Goal: Communication & Community: Ask a question

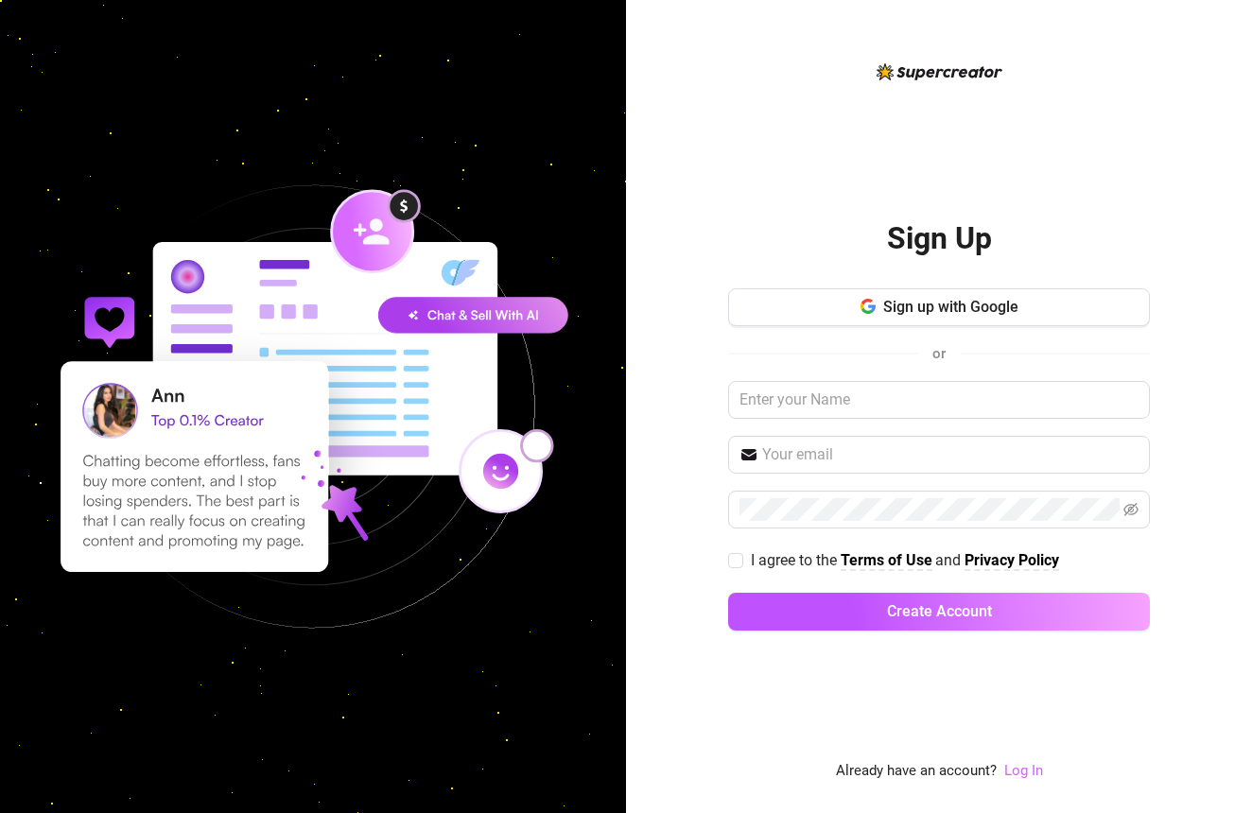
click at [1036, 765] on link "Log In" at bounding box center [1023, 770] width 39 height 17
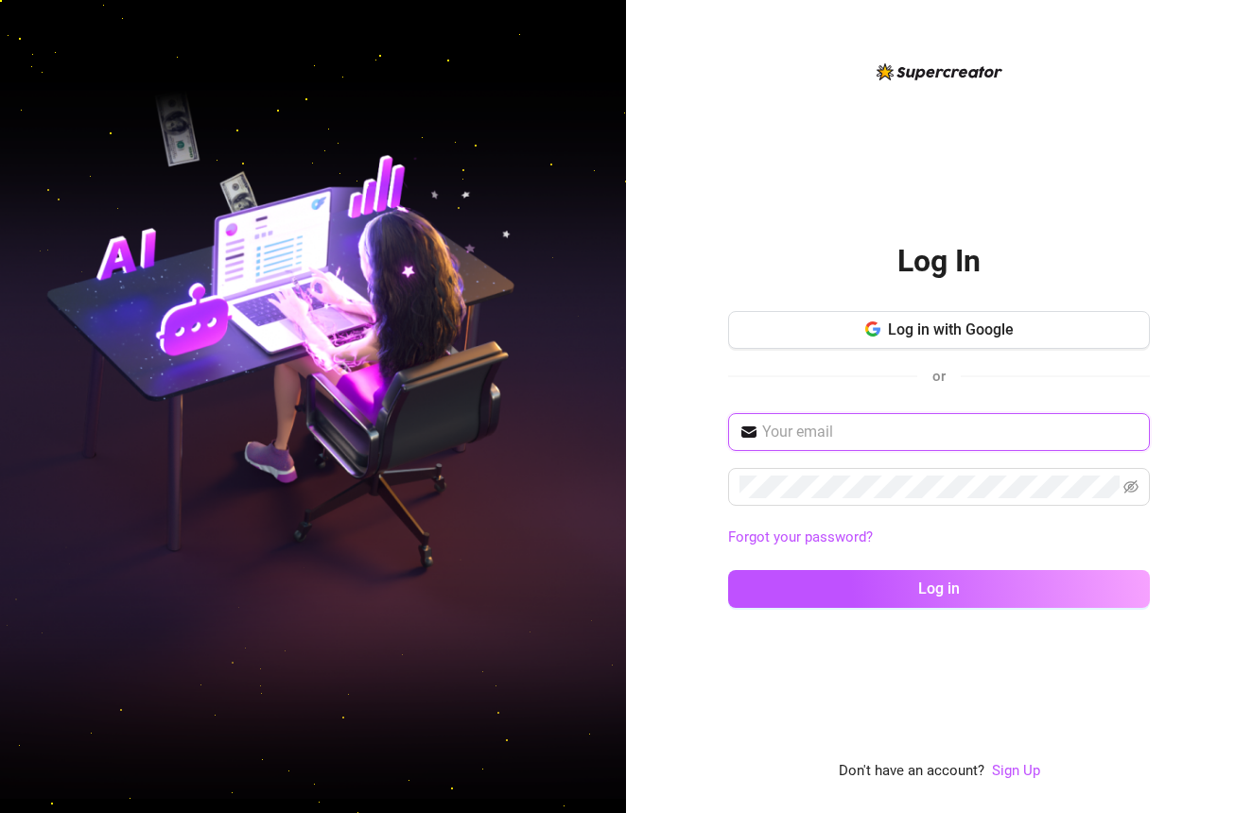
type input "[EMAIL_ADDRESS][DOMAIN_NAME]"
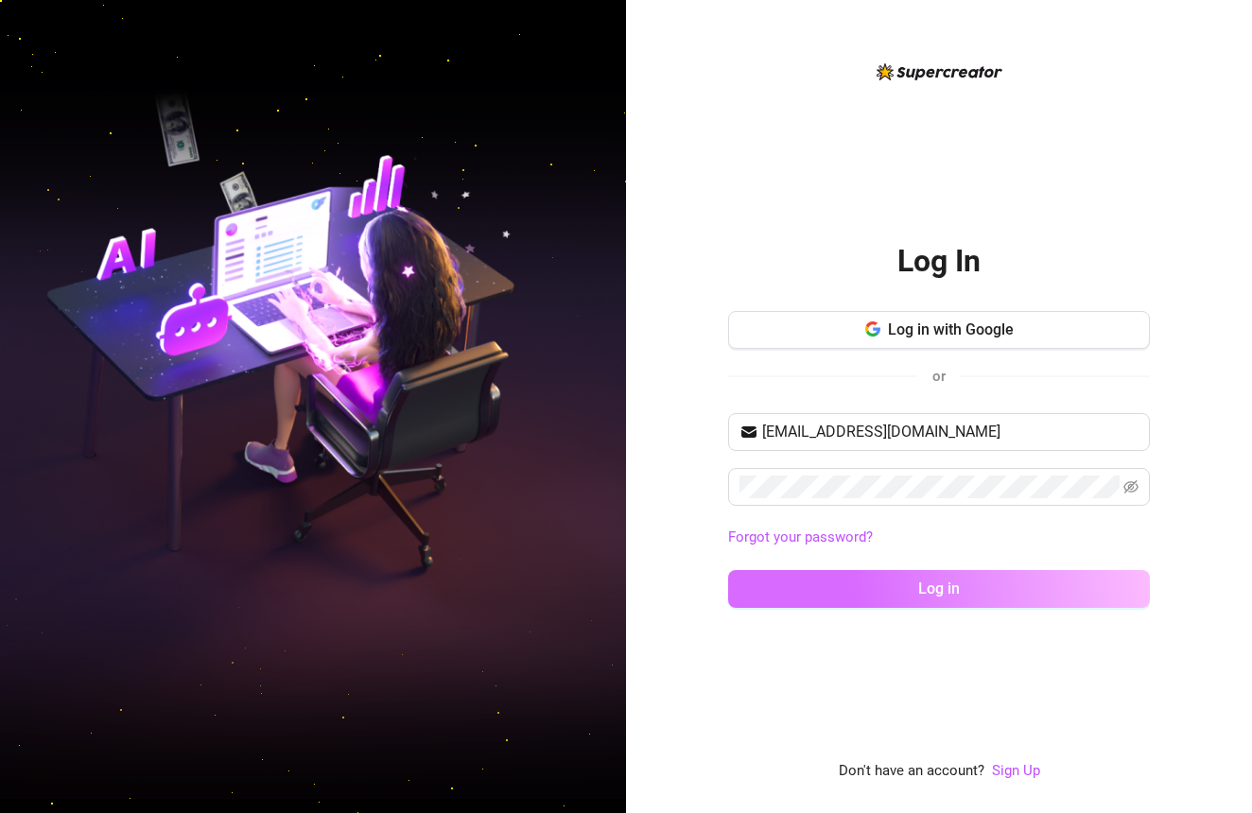
click at [924, 593] on span "Log in" at bounding box center [939, 589] width 42 height 18
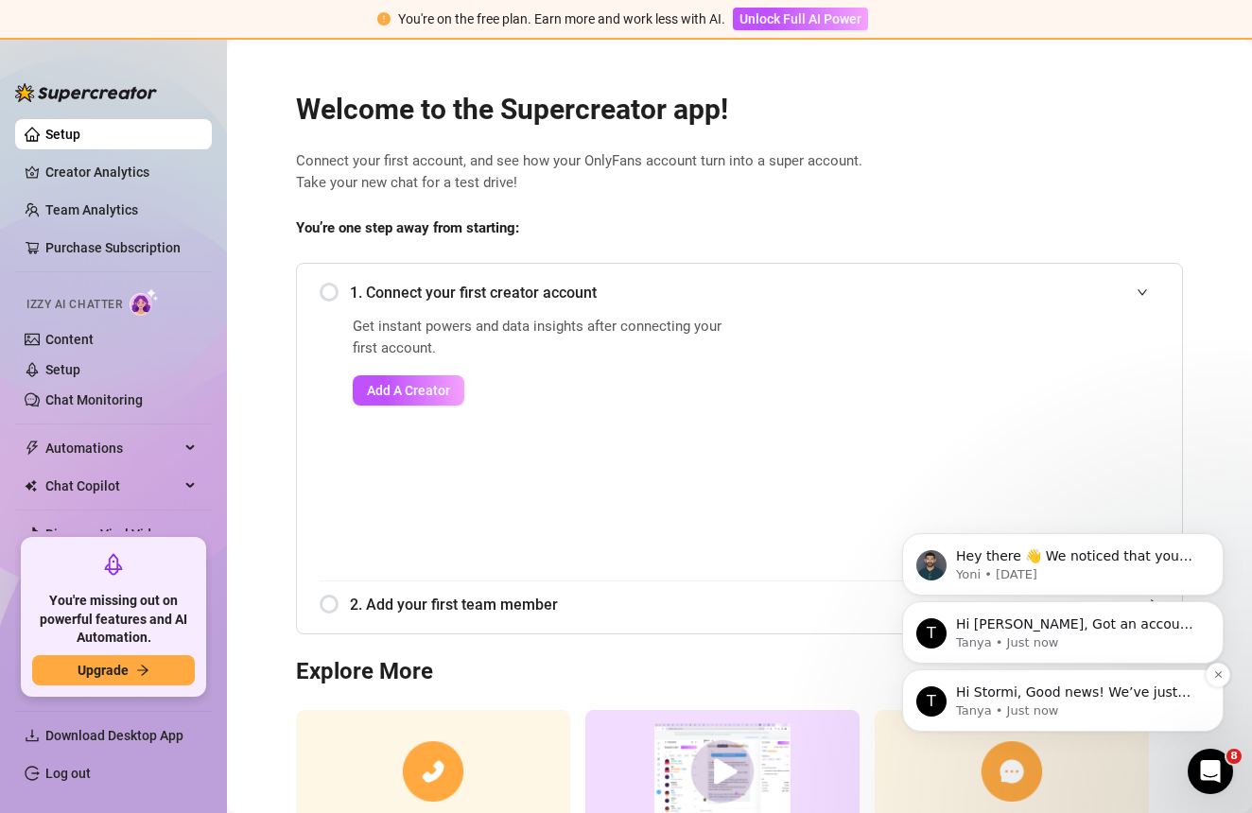
click at [1084, 697] on p "Hi Stormi, Good news! We’ve just launched our Referral Program 🚀 Invite your fr…" at bounding box center [1078, 693] width 244 height 19
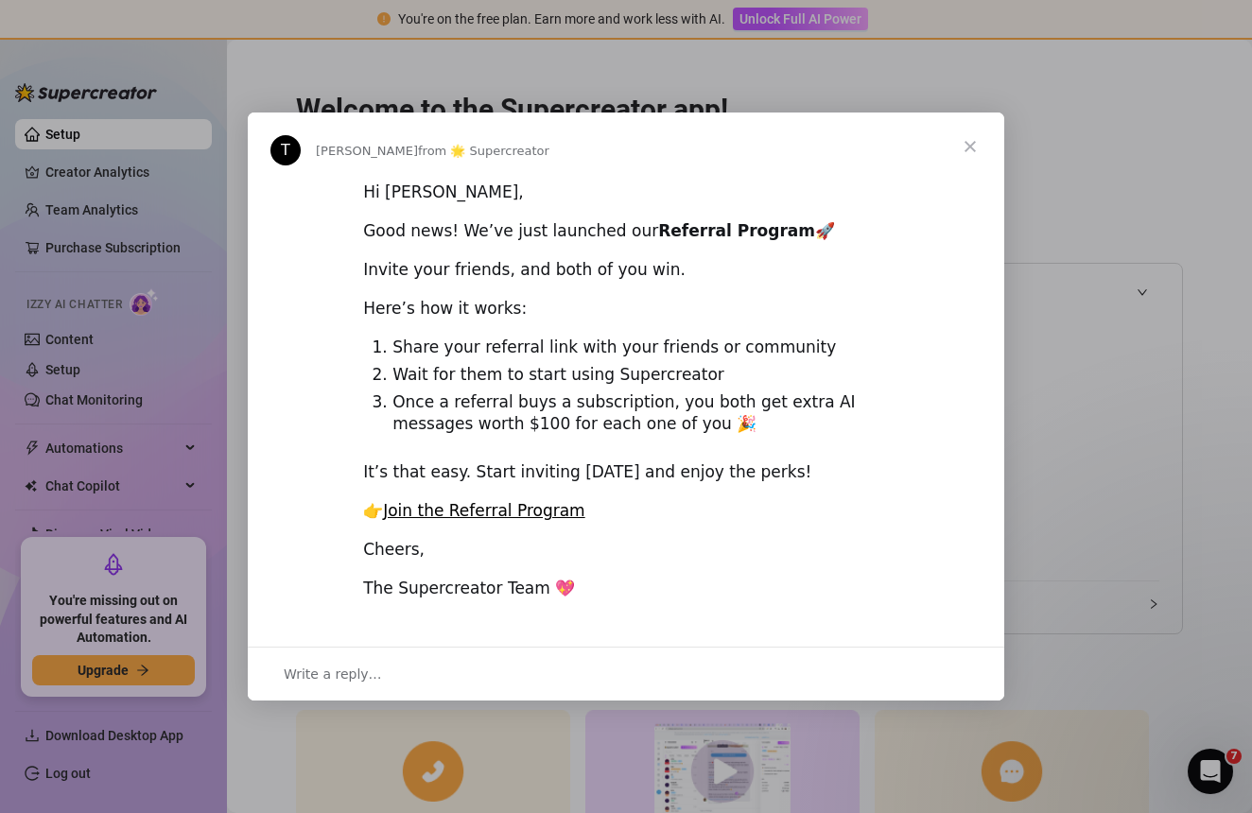
click at [977, 154] on span "Close" at bounding box center [970, 147] width 68 height 68
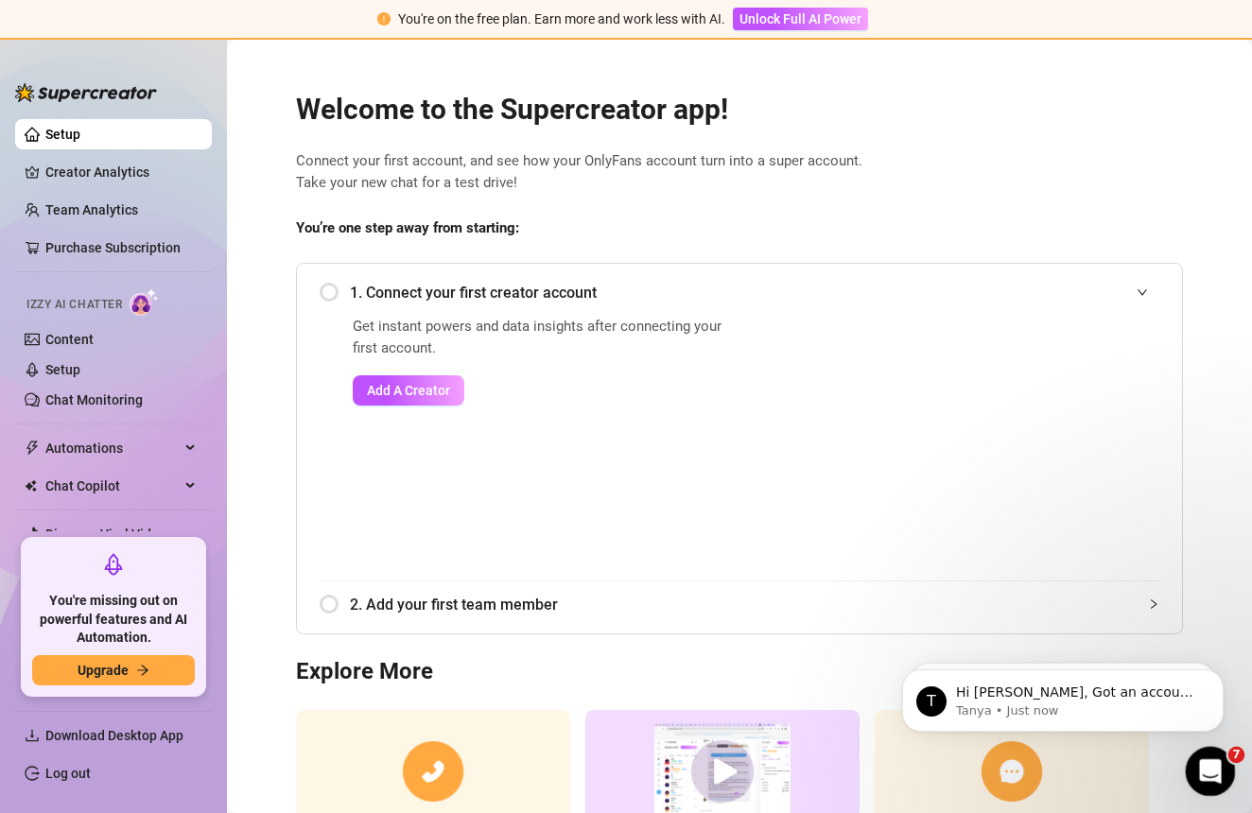
click at [1211, 765] on icon "Open Intercom Messenger" at bounding box center [1207, 769] width 31 height 31
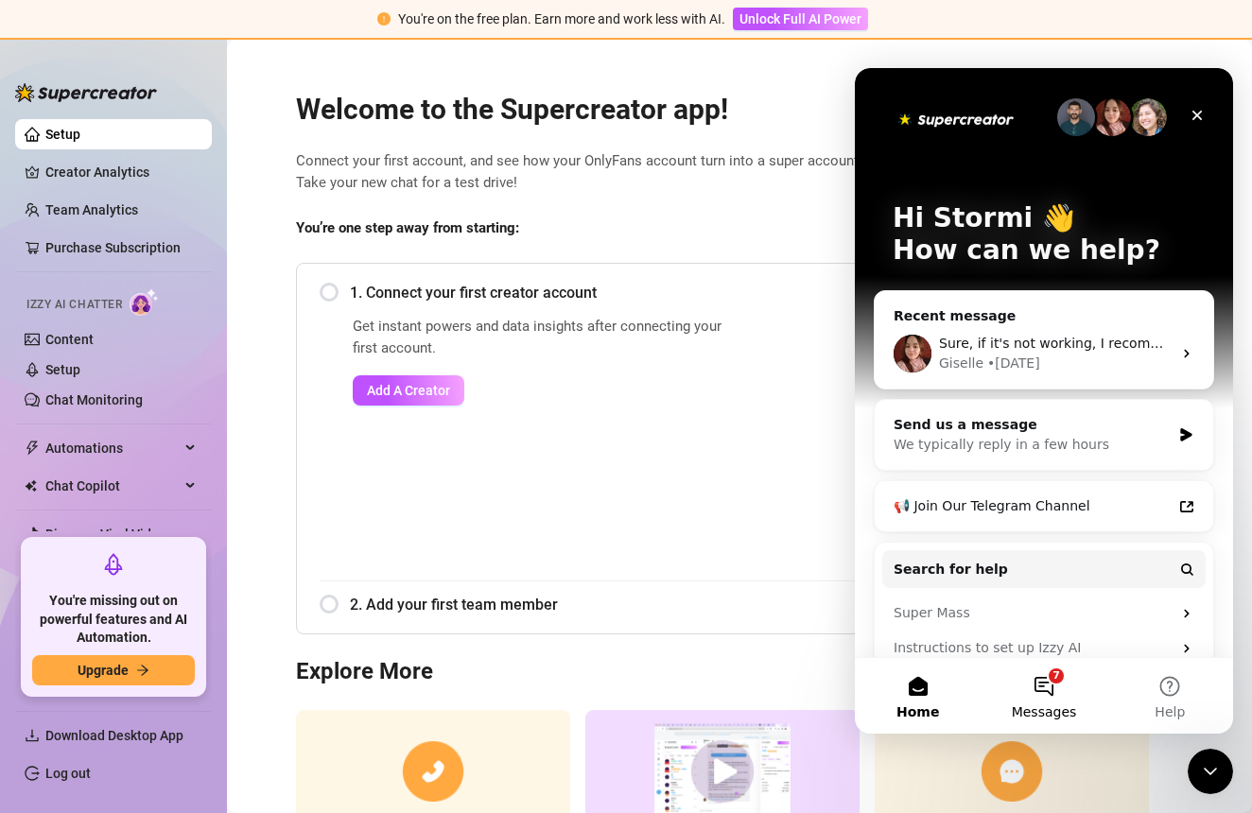
click at [1050, 721] on button "7 Messages" at bounding box center [1044, 696] width 126 height 76
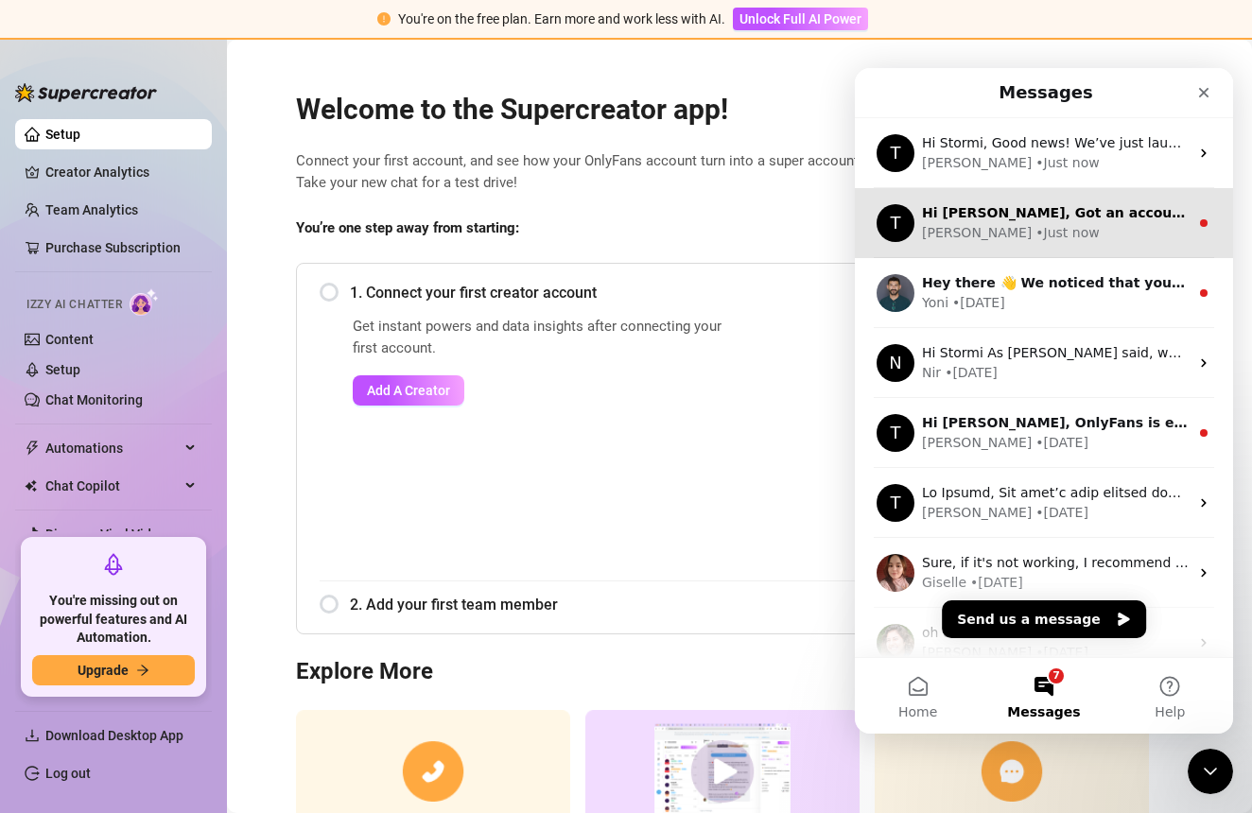
click at [1067, 239] on div "[PERSON_NAME] • Just now" at bounding box center [1055, 233] width 267 height 20
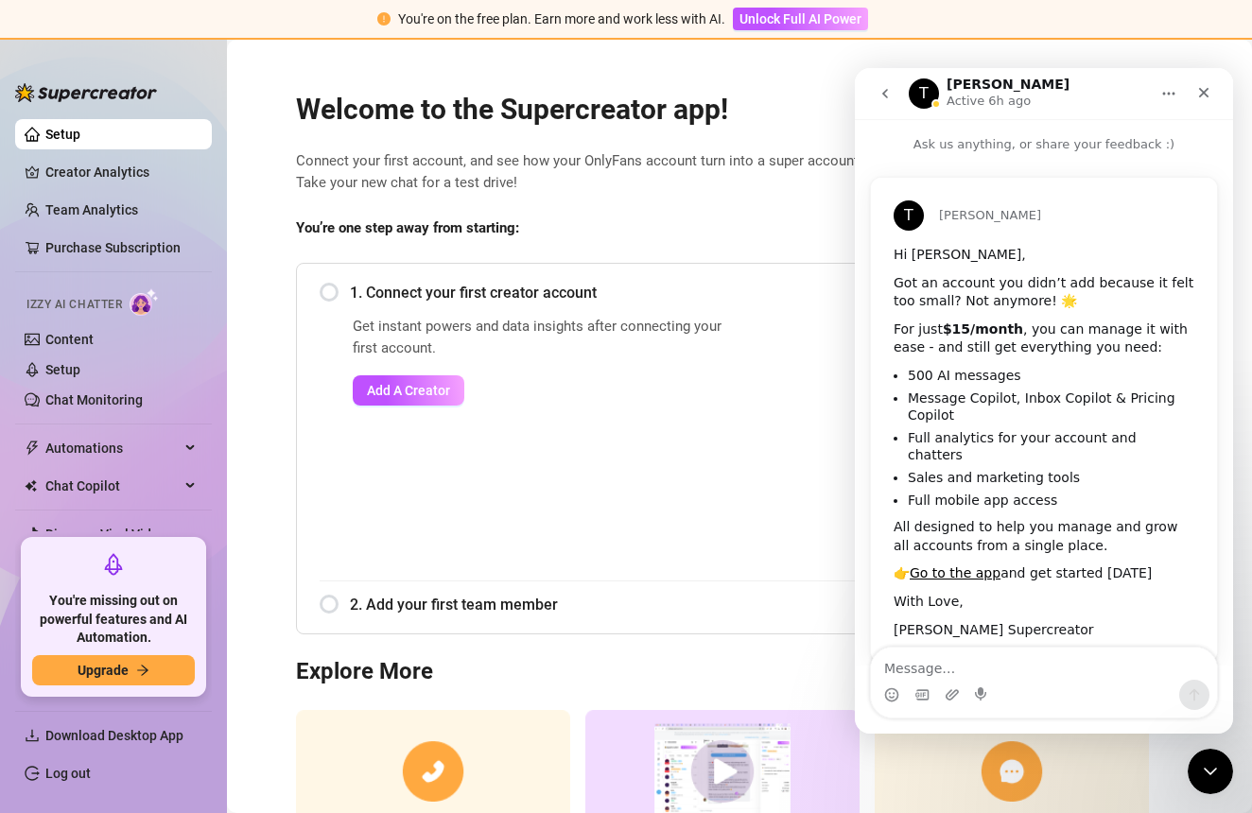
scroll to position [12, 0]
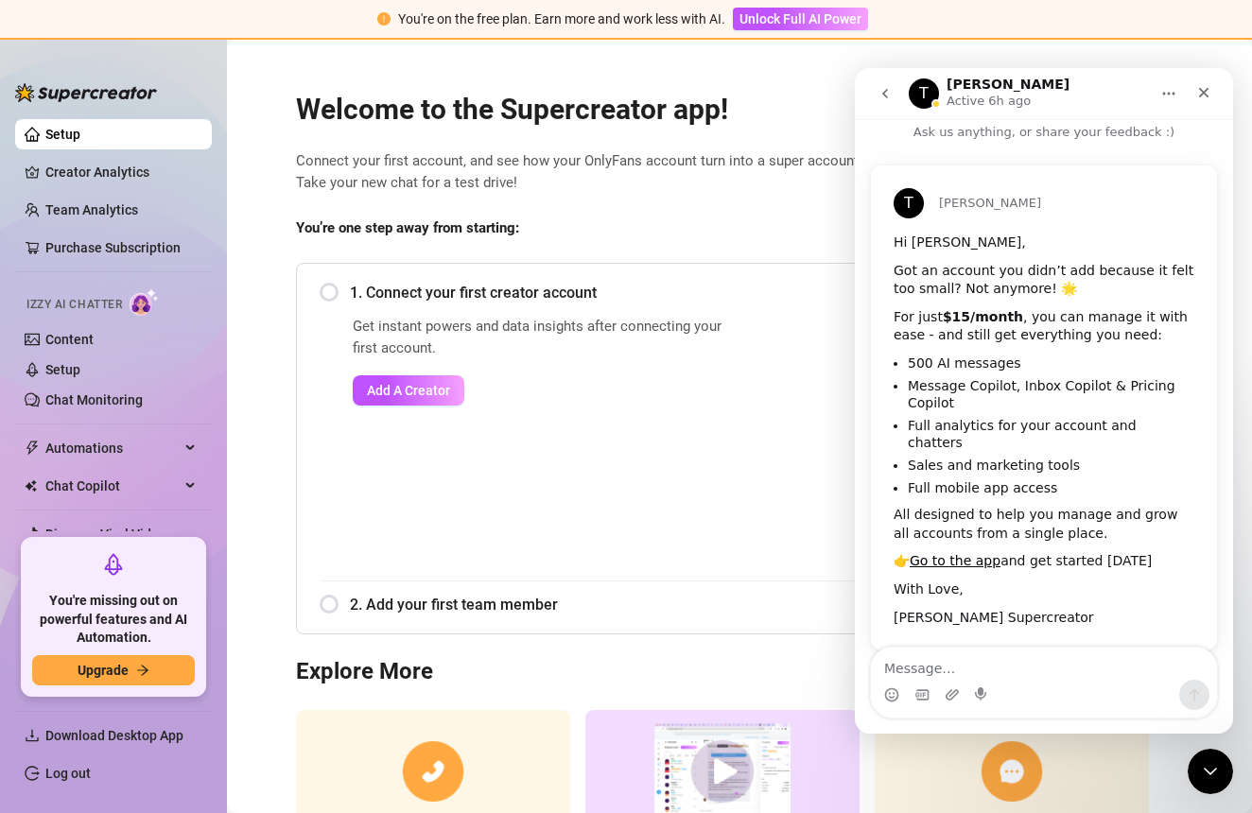
click at [894, 93] on button "go back" at bounding box center [885, 94] width 36 height 36
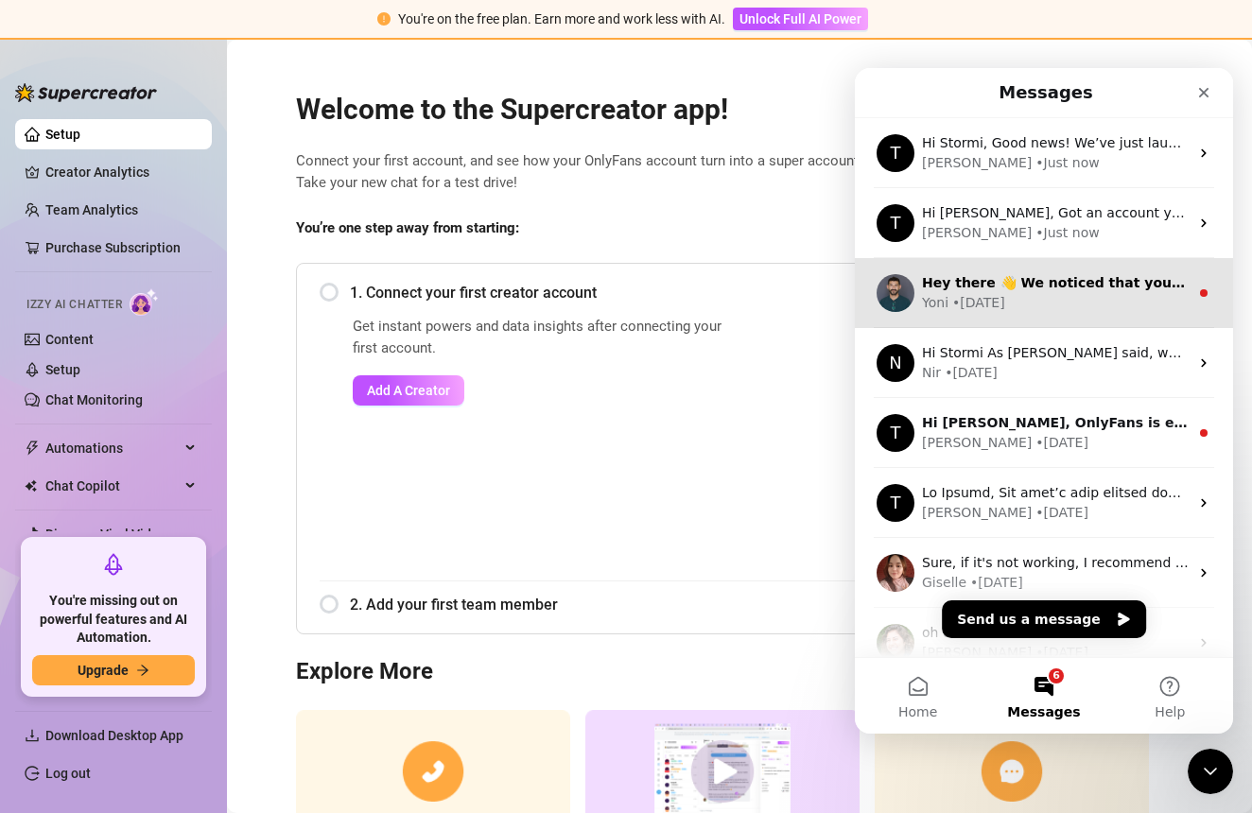
click at [1056, 305] on div "Yoni • [DATE]" at bounding box center [1055, 303] width 267 height 20
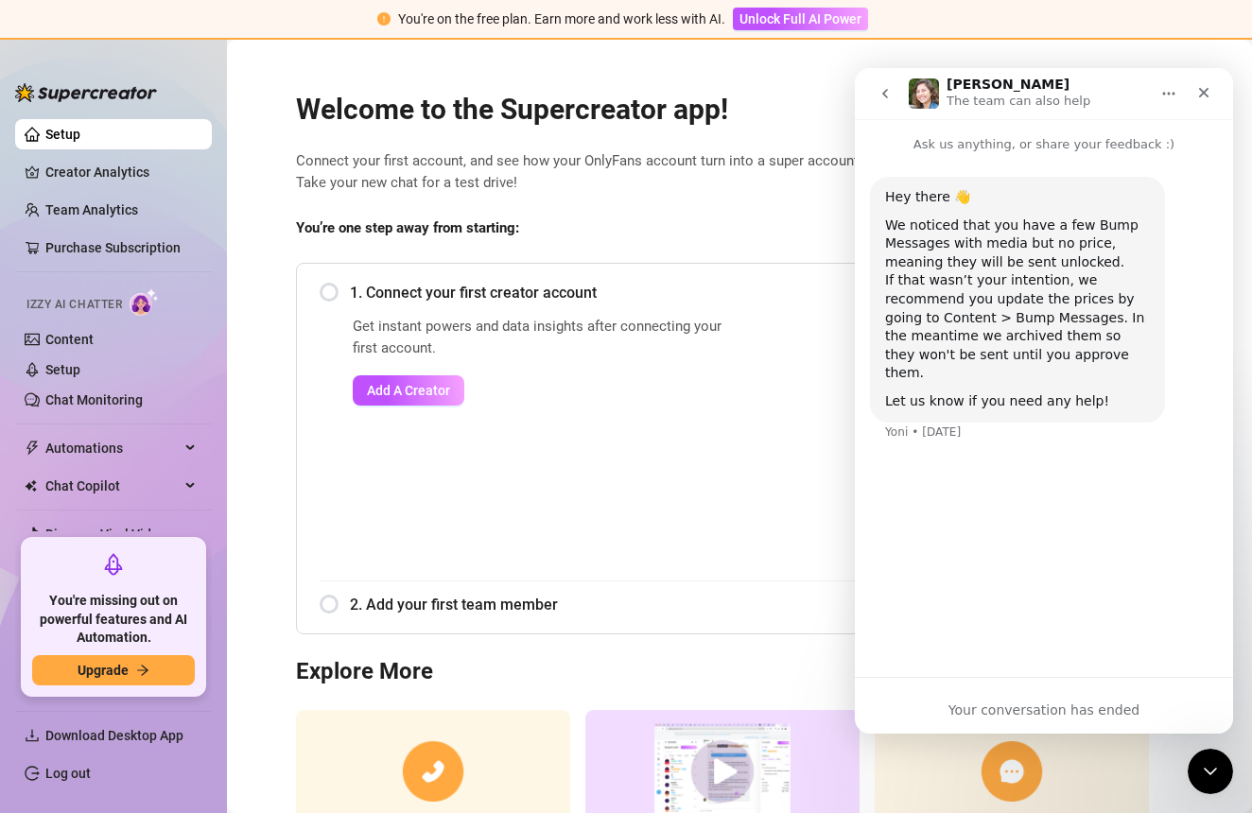
click at [890, 95] on icon "go back" at bounding box center [884, 93] width 15 height 15
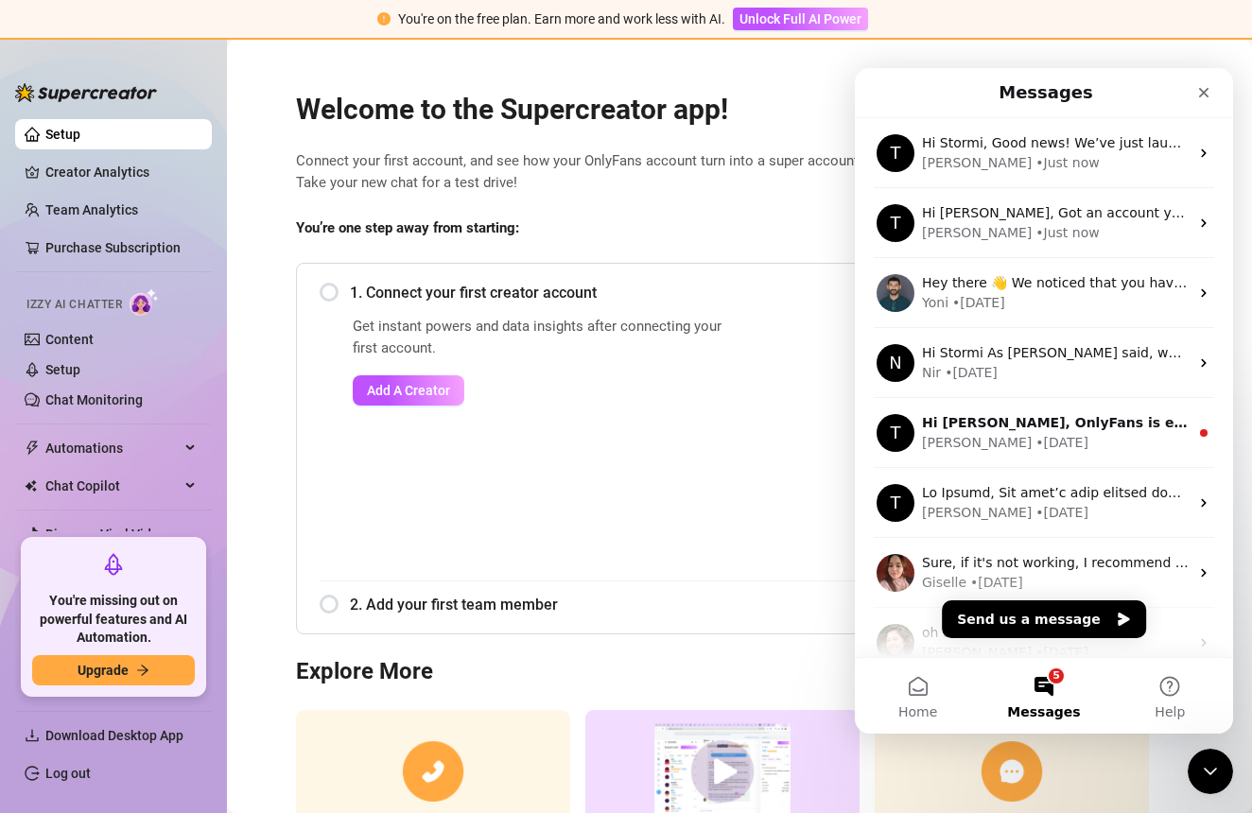
click at [880, 96] on div "Messages" at bounding box center [1044, 93] width 354 height 34
click at [790, 174] on span "Connect your first account, and see how your OnlyFans account turn into a super…" at bounding box center [739, 172] width 887 height 44
click at [1206, 82] on div "Close" at bounding box center [1204, 93] width 34 height 34
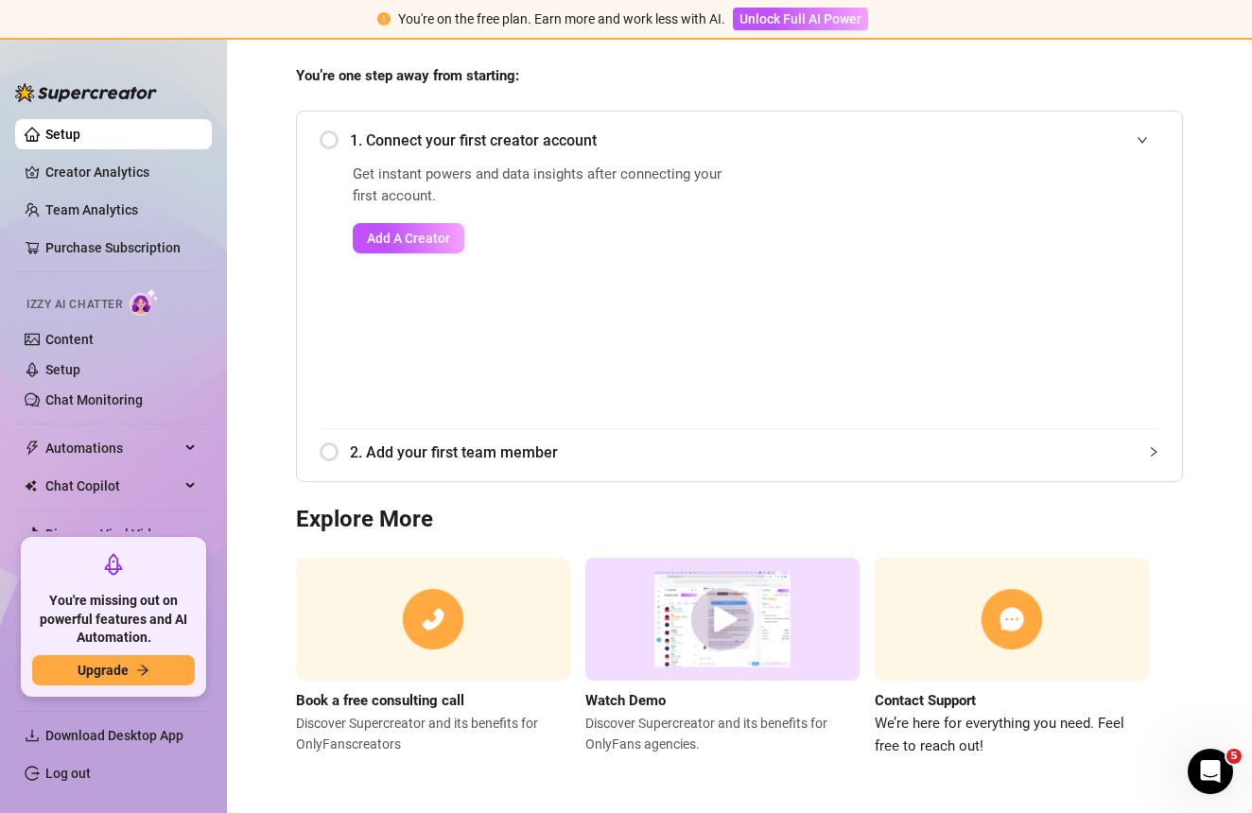
scroll to position [150, 0]
